Goal: Transaction & Acquisition: Purchase product/service

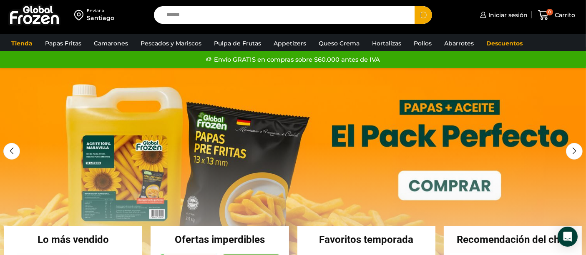
click at [414, 6] on button "Search" at bounding box center [423, 15] width 18 height 18
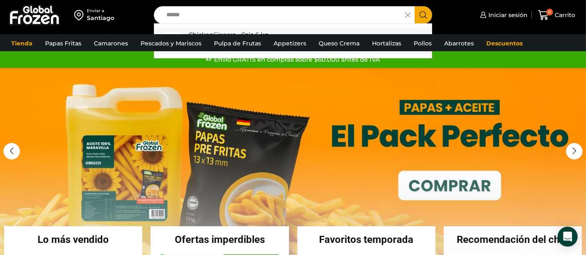
click at [225, 31] on strong "Finger" at bounding box center [222, 35] width 19 height 8
type input "**********"
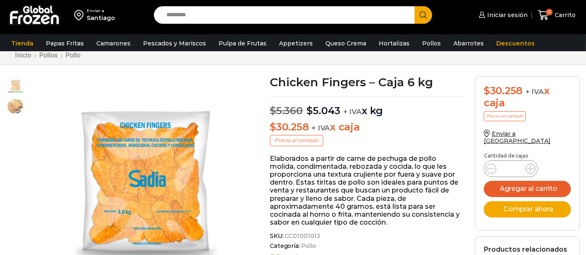
scroll to position [46, 0]
